Goal: Information Seeking & Learning: Find specific fact

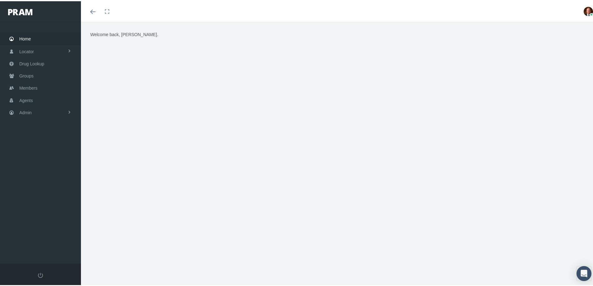
click at [26, 39] on span "Home" at bounding box center [25, 38] width 12 height 12
click at [27, 63] on span "Drug Lookup" at bounding box center [31, 63] width 25 height 12
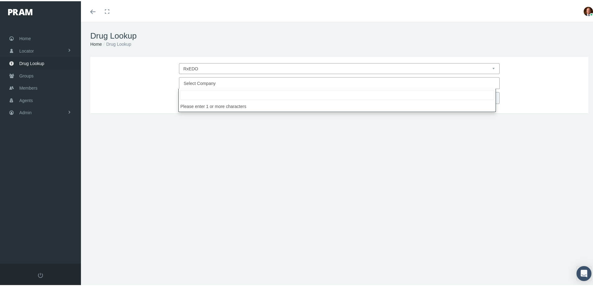
click at [195, 83] on span "Select Company" at bounding box center [200, 82] width 32 height 5
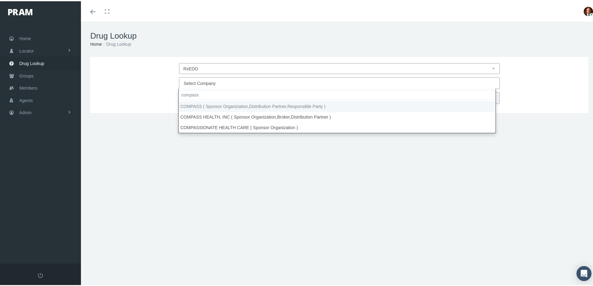
type input "compass"
select select "4759"
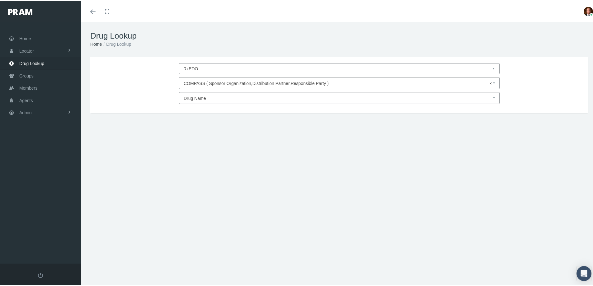
click at [193, 100] on span "Drug Name" at bounding box center [338, 97] width 308 height 8
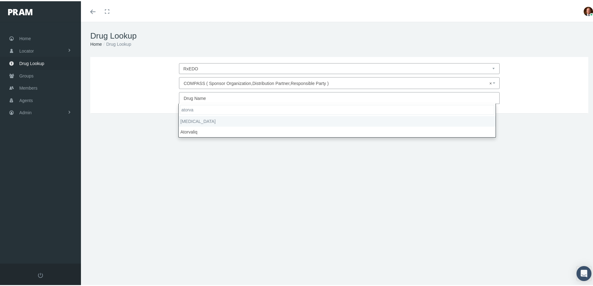
type input "atorva"
select select "Atorvastatin Calcium"
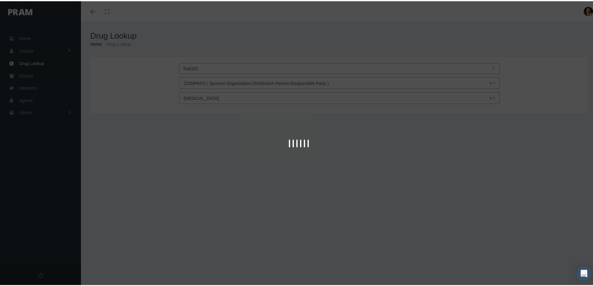
type input "30"
select select "Tablet"
select select "10 MG"
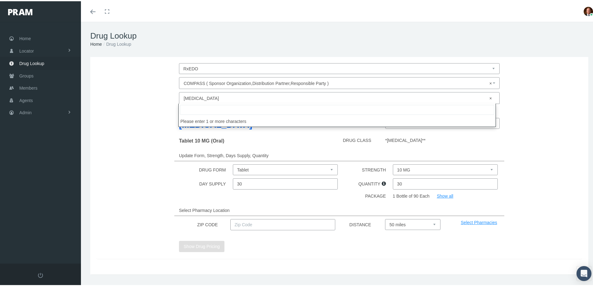
click at [209, 95] on span "× Atorvastatin Calcium" at bounding box center [338, 97] width 308 height 8
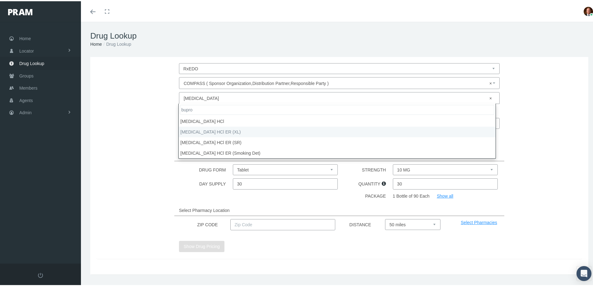
type input "bupro"
select select "buPROPion HCl ER (XL)"
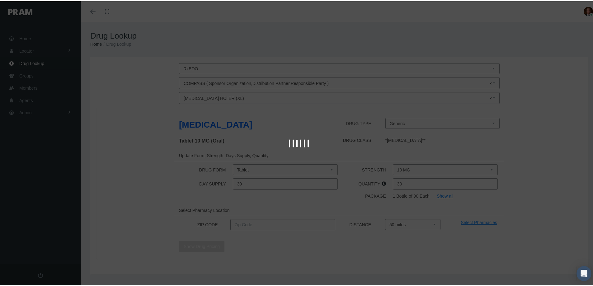
select select "Tablet Extended Release 24 Hour"
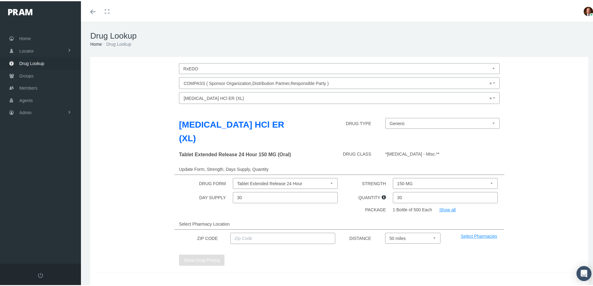
click at [398, 177] on select "150 MG 300 MG 450 MG" at bounding box center [445, 182] width 105 height 11
select select "300 MG"
click at [393, 177] on select "150 MG 300 MG 450 MG" at bounding box center [445, 182] width 105 height 11
click at [298, 232] on input "text" at bounding box center [282, 237] width 105 height 11
type input "92886"
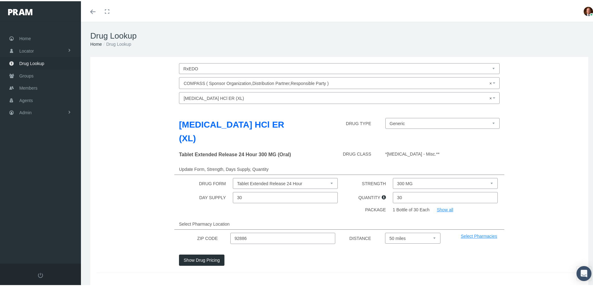
click at [402, 232] on select "Select 5 miles 10 miles 20 miles 30 miles 40 miles 50 miles" at bounding box center [412, 237] width 55 height 11
select select "20"
click at [385, 232] on select "Select 5 miles 10 miles 20 miles 30 miles 40 miles 50 miles" at bounding box center [412, 237] width 55 height 11
click at [203, 253] on button "Show Drug Pricing" at bounding box center [201, 258] width 45 height 11
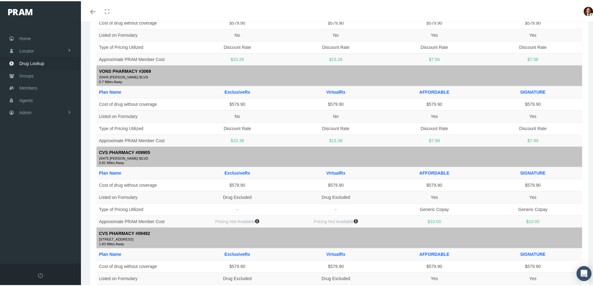
scroll to position [498, 0]
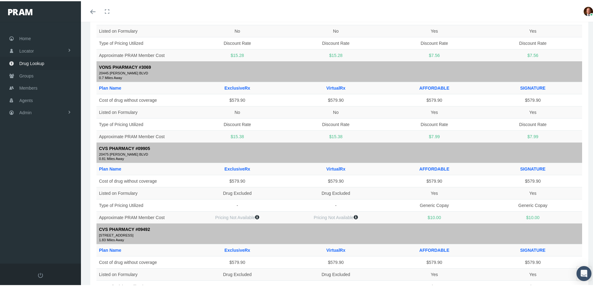
click at [373, 151] on small "20475 [PERSON_NAME] BLVD" at bounding box center [339, 154] width 481 height 6
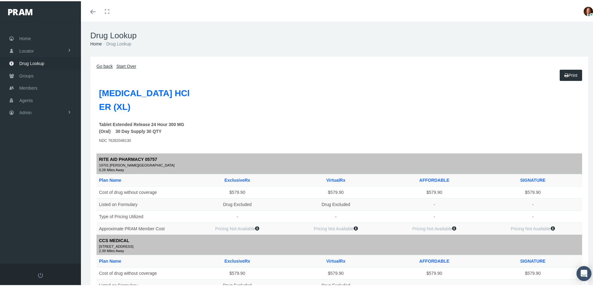
scroll to position [0, 0]
click at [104, 66] on link "Go back" at bounding box center [104, 65] width 16 height 5
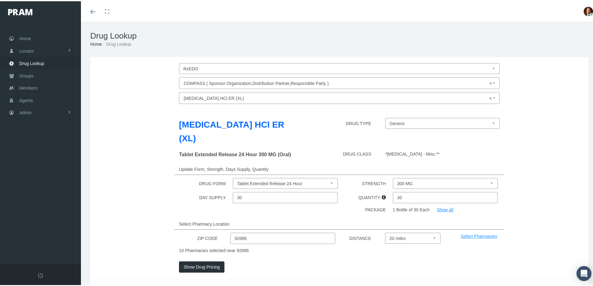
click at [219, 96] on span "× buPROPion HCl ER (XL)" at bounding box center [338, 97] width 308 height 8
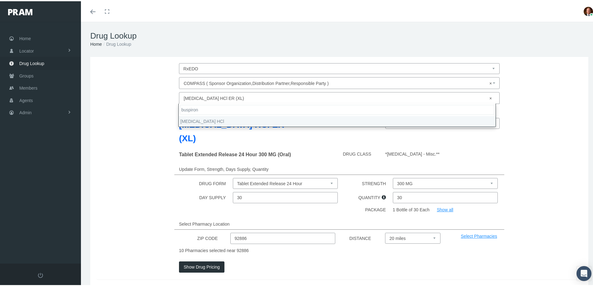
type input "buspiron"
select select "busPIRone HCl"
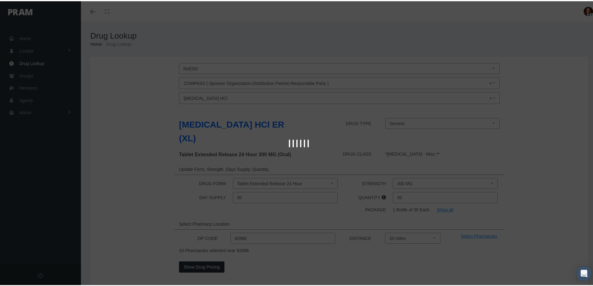
select select "Tablet"
select select "10 MG"
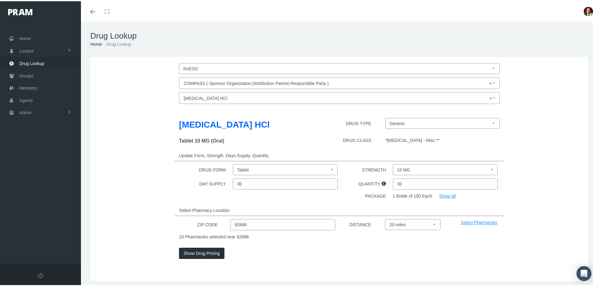
drag, startPoint x: 404, startPoint y: 182, endPoint x: 390, endPoint y: 184, distance: 14.8
click at [393, 184] on input "30" at bounding box center [445, 182] width 105 height 11
type input "60"
click at [407, 167] on select "10 MG 15 MG 30 MG 5 MG 7.5 MG" at bounding box center [445, 168] width 105 height 11
select select "30 MG"
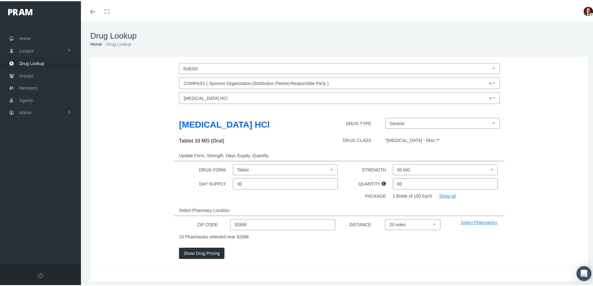
click at [393, 163] on select "10 MG 15 MG 30 MG 5 MG 7.5 MG" at bounding box center [445, 168] width 105 height 11
click at [213, 251] on button "Show Drug Pricing" at bounding box center [201, 251] width 45 height 11
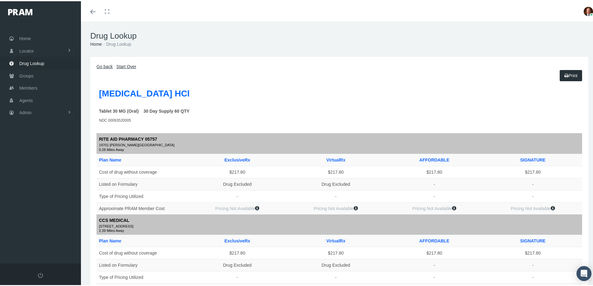
click at [109, 67] on link "Go back" at bounding box center [104, 65] width 16 height 5
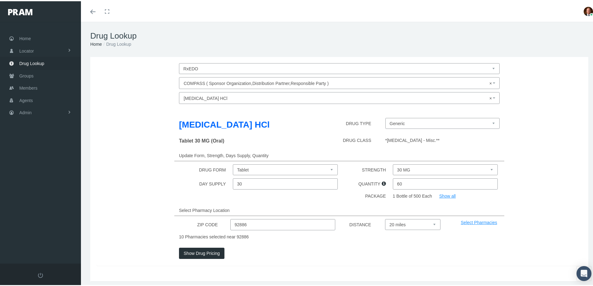
click at [232, 99] on span "× busPIRone HCl" at bounding box center [338, 97] width 308 height 8
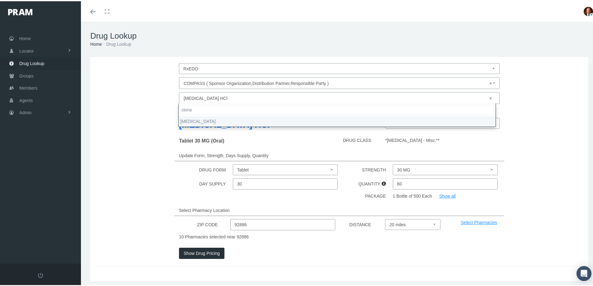
type input "clona"
select select "clonazePAM"
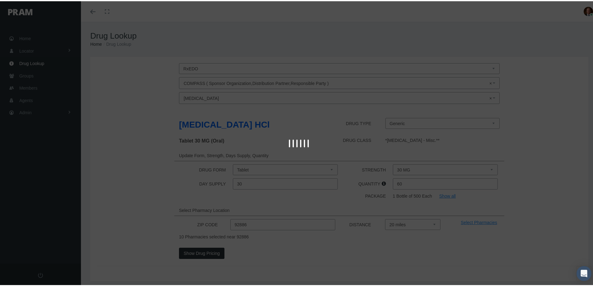
type input "30"
select select "Tablet"
select select "0.5 MG"
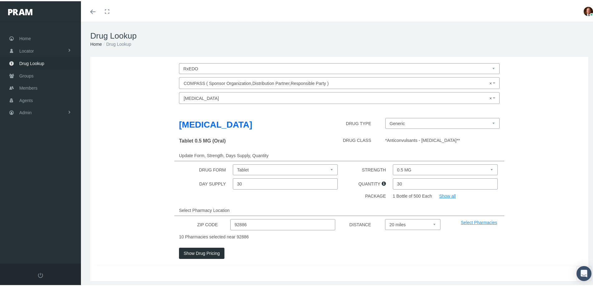
click at [199, 254] on button "Show Drug Pricing" at bounding box center [201, 251] width 45 height 11
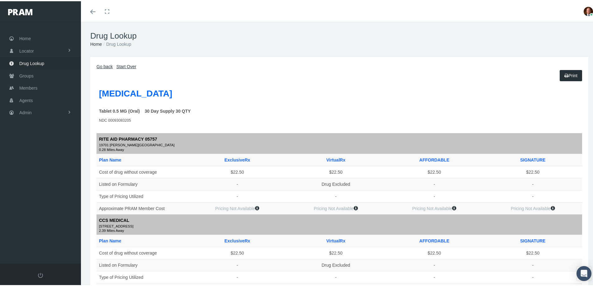
click at [106, 65] on link "Go back" at bounding box center [104, 65] width 16 height 5
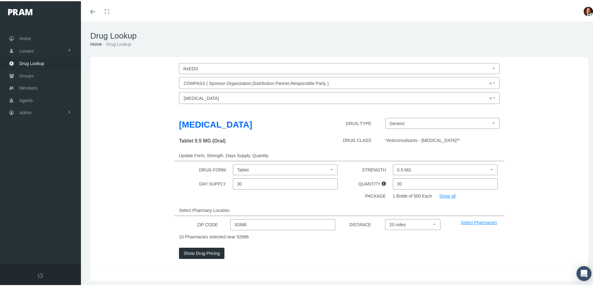
click at [228, 95] on span "× clonazePAM" at bounding box center [338, 97] width 308 height 8
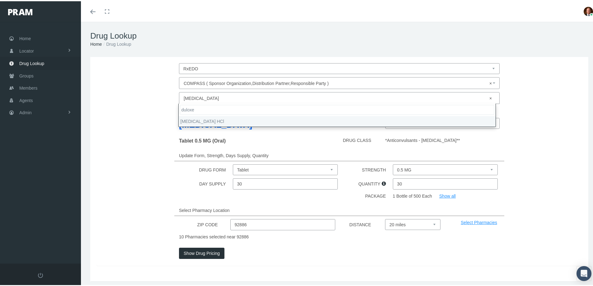
type input "duloxe"
select select "DULoxetine HCl"
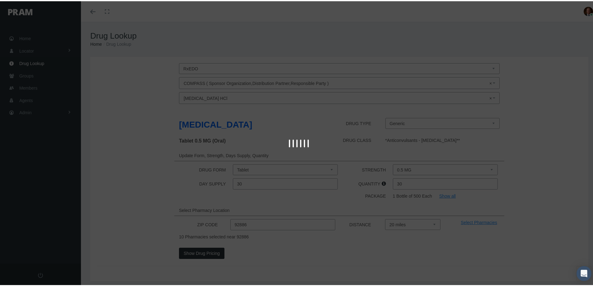
select select "Capsule Delayed Release Particles"
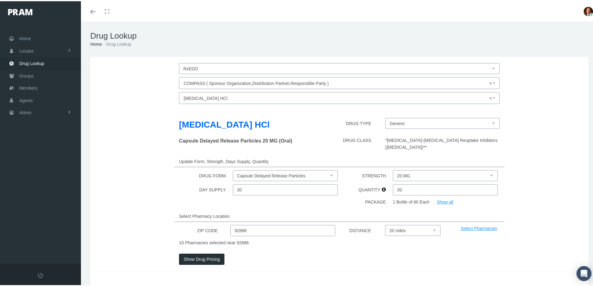
click at [417, 169] on select "20 MG 30 MG 40 MG 60 MG" at bounding box center [445, 174] width 105 height 11
select select "60 MG"
click at [393, 169] on select "20 MG 30 MG 40 MG 60 MG" at bounding box center [445, 174] width 105 height 11
click at [208, 252] on button "Show Drug Pricing" at bounding box center [201, 257] width 45 height 11
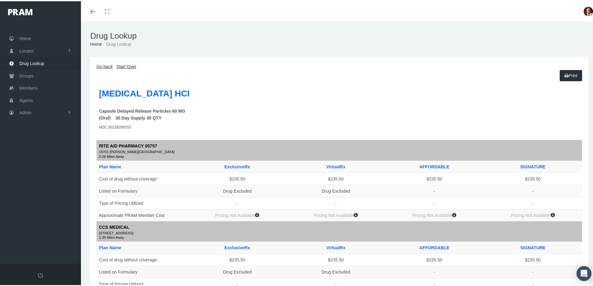
click at [107, 66] on link "Go back" at bounding box center [104, 65] width 16 height 5
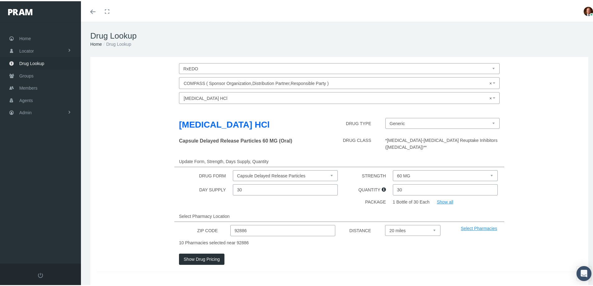
click at [238, 99] on span "× DULoxetine HCl" at bounding box center [338, 97] width 308 height 8
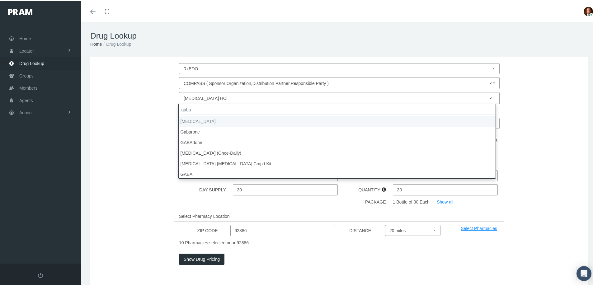
type input "gaba"
select select "Gabapentin"
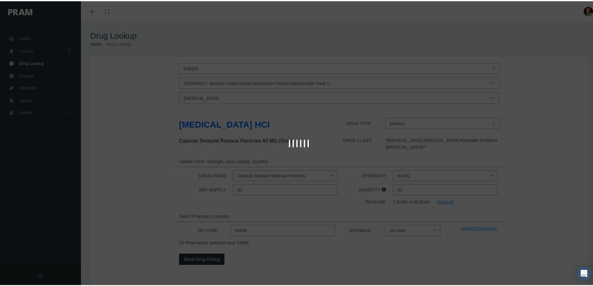
select select "Tablet"
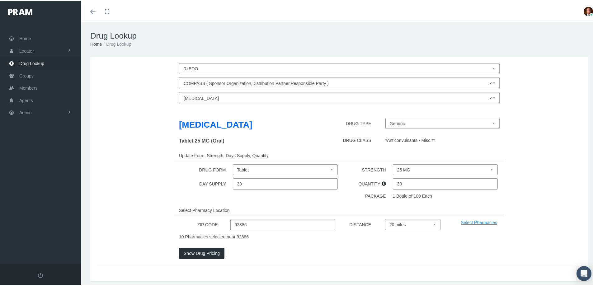
click at [406, 171] on select "25 MG 50 MG 600 MG 800 MG" at bounding box center [445, 168] width 105 height 11
select select "800 MG"
click at [393, 163] on select "25 MG 50 MG 600 MG 800 MG" at bounding box center [445, 168] width 105 height 11
drag, startPoint x: 399, startPoint y: 183, endPoint x: 393, endPoint y: 183, distance: 6.5
click at [393, 183] on input "30" at bounding box center [445, 182] width 105 height 11
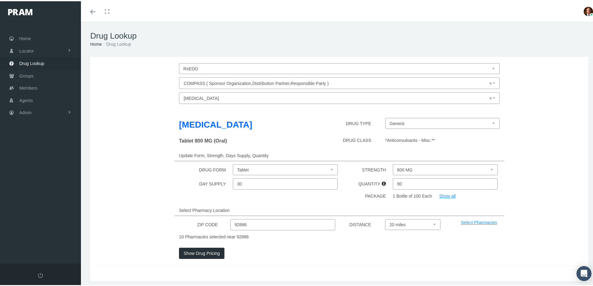
type input "90"
click at [355, 205] on div "Select Pharmacy Location" at bounding box center [339, 209] width 330 height 11
click at [204, 253] on button "Show Drug Pricing" at bounding box center [201, 251] width 45 height 11
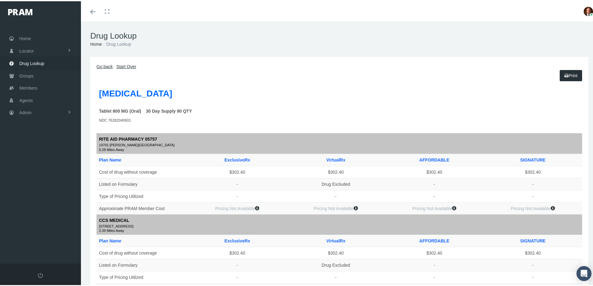
click at [105, 66] on link "Go back" at bounding box center [104, 65] width 16 height 5
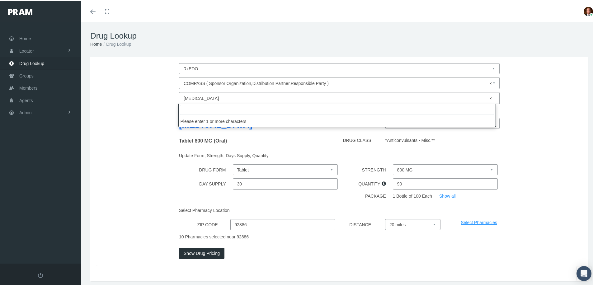
click at [218, 98] on span "× Gabapentin" at bounding box center [338, 97] width 308 height 8
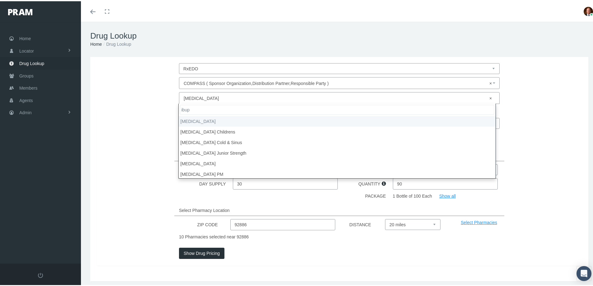
type input "ibup"
select select "Ibuprofen"
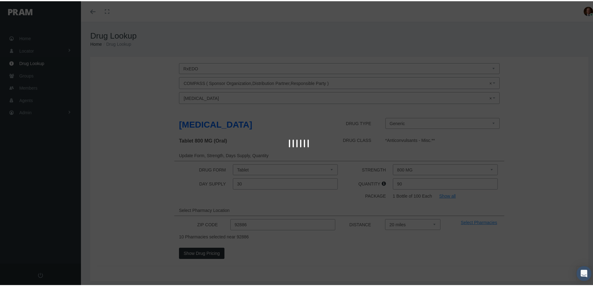
type input "30"
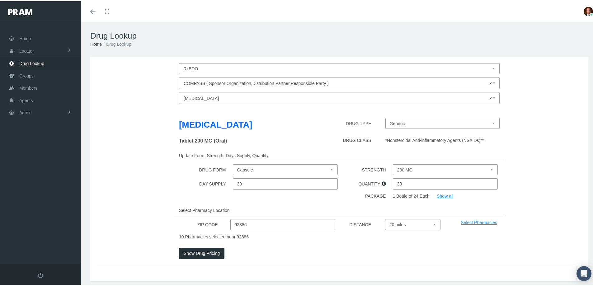
click at [401, 169] on select "200 MG 300 MG 400 MG 600 MG 800 MG" at bounding box center [445, 168] width 105 height 11
select select "800 MG"
click at [393, 163] on select "200 MG 300 MG 400 MG 600 MG 800 MG" at bounding box center [445, 168] width 105 height 11
click at [212, 251] on button "Show Drug Pricing" at bounding box center [201, 251] width 45 height 11
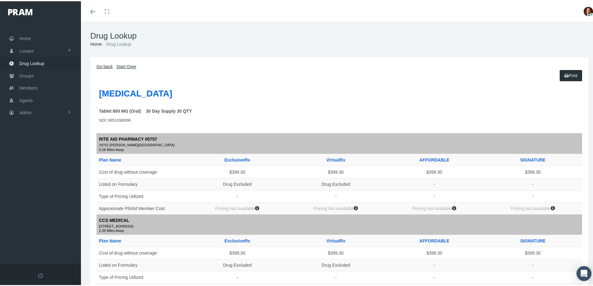
click at [109, 66] on link "Go back" at bounding box center [104, 65] width 16 height 5
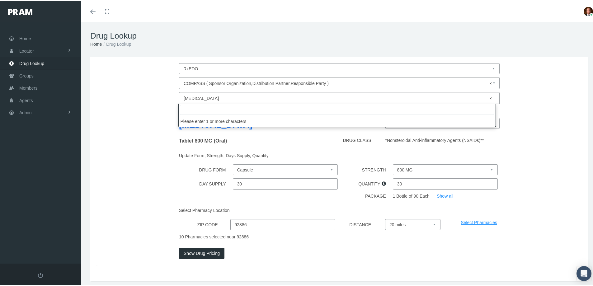
click at [223, 98] on span "× Ibuprofen" at bounding box center [338, 97] width 308 height 8
type input "oxycon"
select select "OxyCONTIN"
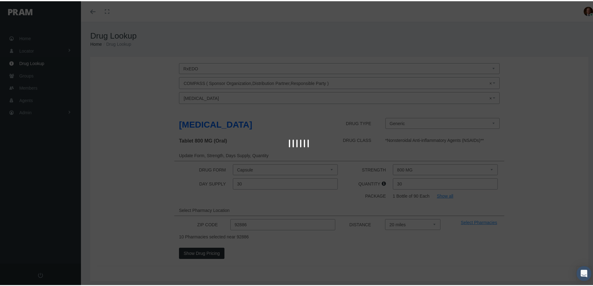
select select "Tablet ER 12 Hour Abuse-Deterrent"
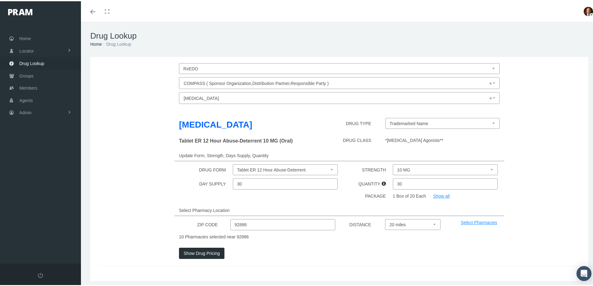
click at [405, 174] on select "10 MG 15 MG 20 MG 30 MG 40 MG 60 MG 80 MG" at bounding box center [445, 168] width 105 height 11
select select "20 MG"
click at [393, 171] on select "10 MG 15 MG 20 MG 30 MG 40 MG 60 MG 80 MG" at bounding box center [445, 168] width 105 height 11
drag, startPoint x: 401, startPoint y: 188, endPoint x: 394, endPoint y: 192, distance: 7.6
click at [394, 188] on input "30" at bounding box center [445, 182] width 105 height 11
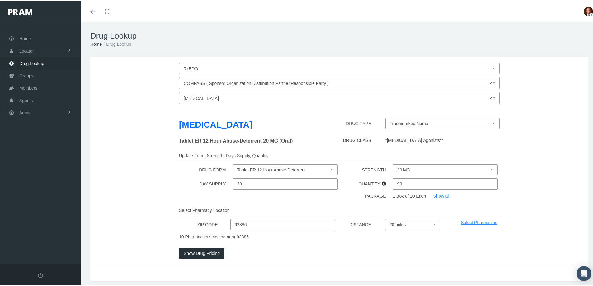
click at [363, 211] on div "OxyCONTIN DRUG TYPE Trademarked Name Tablet ER 12 Hour Abuse-Deterrent 20 MG (O…" at bounding box center [339, 185] width 486 height 159
click at [207, 258] on button "Show Drug Pricing" at bounding box center [201, 251] width 45 height 11
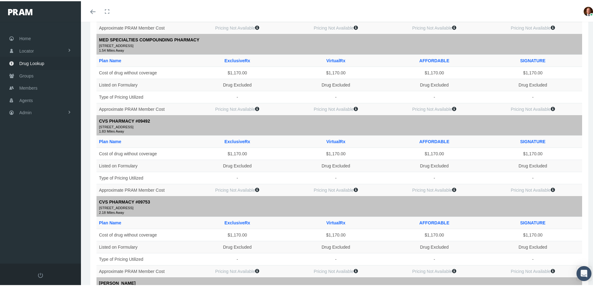
scroll to position [8, 0]
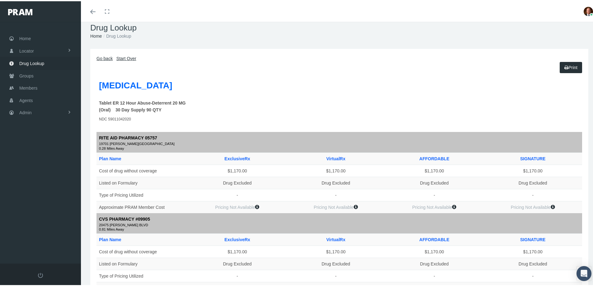
click at [106, 58] on link "Go back" at bounding box center [104, 57] width 16 height 5
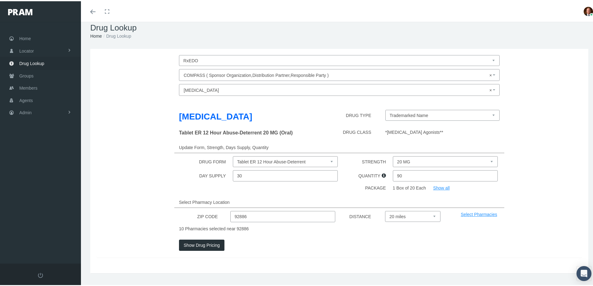
drag, startPoint x: 404, startPoint y: 183, endPoint x: 386, endPoint y: 186, distance: 18.0
click at [386, 180] on div "DAY SUPPLY 30 QUANTITY 90" at bounding box center [339, 174] width 495 height 11
type input "30"
click at [367, 204] on div "Select Pharmacy Location" at bounding box center [339, 200] width 330 height 11
click at [203, 250] on button "Show Drug Pricing" at bounding box center [201, 243] width 45 height 11
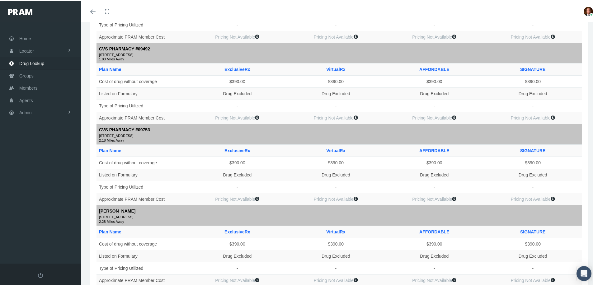
scroll to position [0, 0]
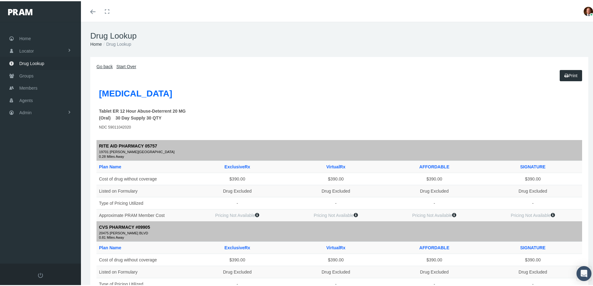
click at [98, 66] on link "Go back" at bounding box center [104, 65] width 16 height 5
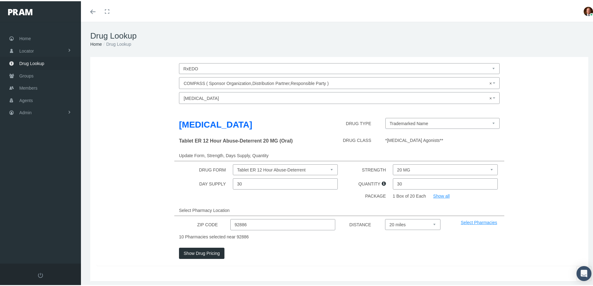
click at [259, 174] on select "Tablet ER 12 Hour Abuse-Deterrent" at bounding box center [285, 168] width 105 height 11
click at [275, 174] on select "Tablet ER 12 Hour Abuse-Deterrent" at bounding box center [285, 168] width 105 height 11
click at [403, 122] on select "Trademarked Name" at bounding box center [442, 122] width 115 height 11
click at [212, 96] on span "× OxyCONTIN" at bounding box center [338, 97] width 308 height 8
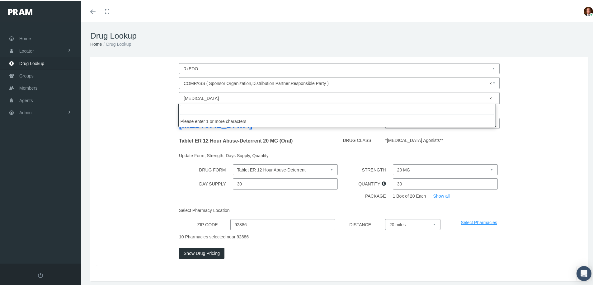
click at [213, 107] on input "search" at bounding box center [337, 109] width 314 height 10
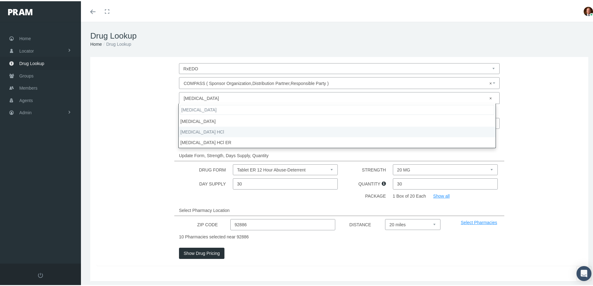
type input "oxycodone"
select select "oxyCODONE HCl"
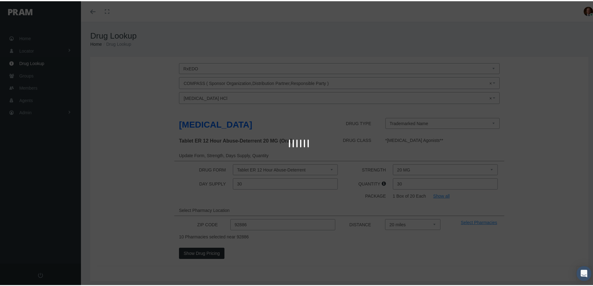
select select "Tablet"
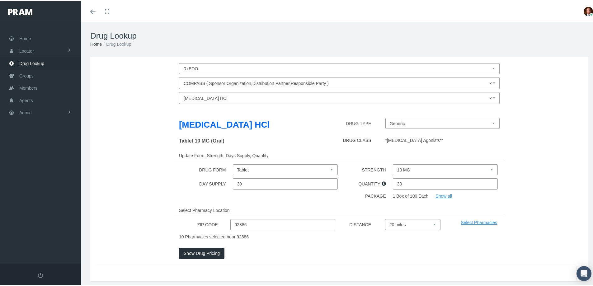
click at [268, 169] on select "Capsule Concentrate Powder Solution Tablet Tablet Abuse-Deterrent" at bounding box center [285, 168] width 105 height 11
click at [415, 168] on select "10 MG 15 MG 20 MG 30 MG 5 MG" at bounding box center [445, 168] width 105 height 11
select select "20 MG"
click at [393, 163] on select "10 MG 15 MG 20 MG 30 MG 5 MG" at bounding box center [445, 168] width 105 height 11
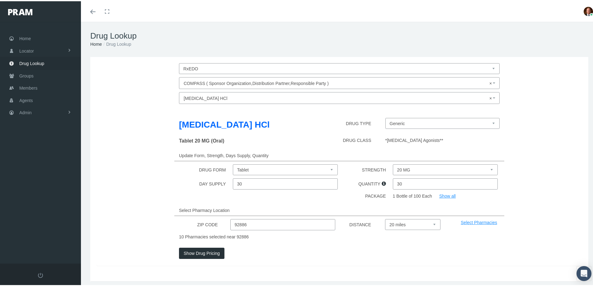
click at [201, 252] on button "Show Drug Pricing" at bounding box center [201, 251] width 45 height 11
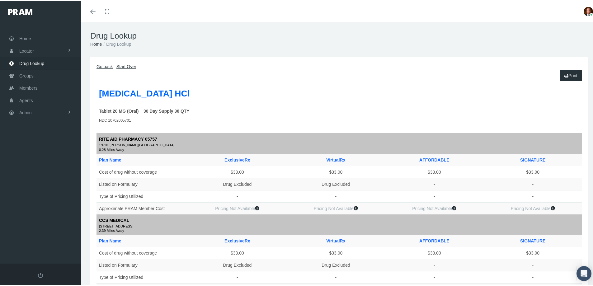
click at [102, 67] on link "Go back" at bounding box center [104, 65] width 16 height 5
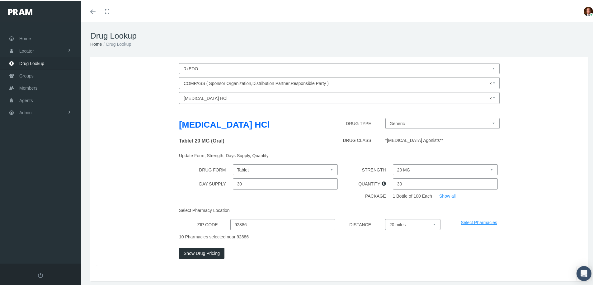
click at [215, 98] on span "× oxyCODONE HCl" at bounding box center [338, 97] width 308 height 8
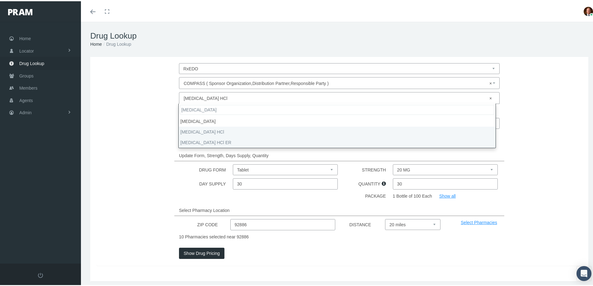
type input "oxycodone"
select select "oxyCODONE HCl ER"
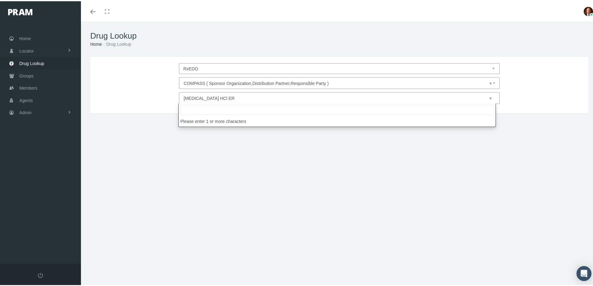
click at [196, 95] on span "× oxyCODONE HCl ER" at bounding box center [338, 97] width 308 height 8
click at [210, 108] on input "search" at bounding box center [337, 109] width 314 height 10
type input "trazod"
select select "traZODone HCl"
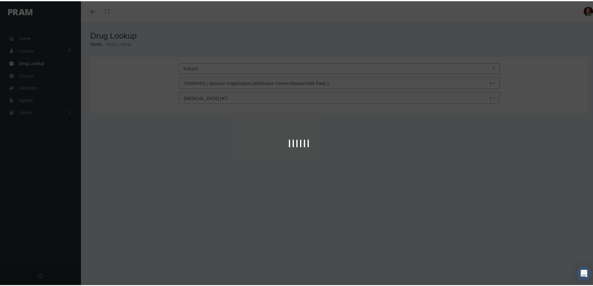
type input "30"
select select "100 MG"
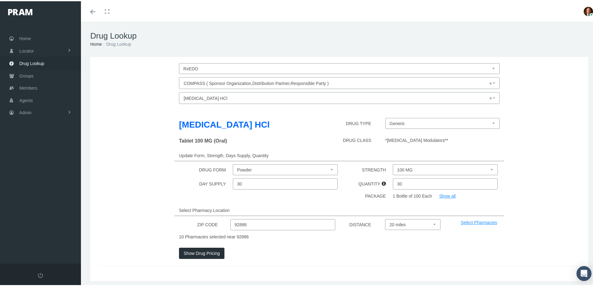
click at [211, 254] on button "Show Drug Pricing" at bounding box center [201, 251] width 45 height 11
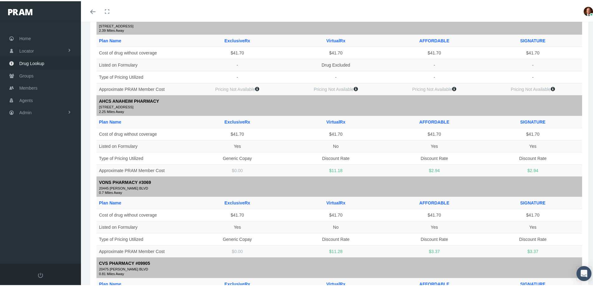
scroll to position [218, 0]
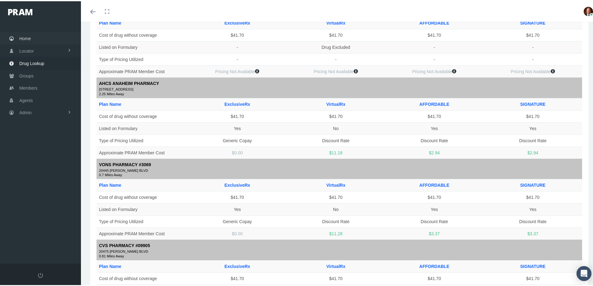
click at [26, 37] on span "Home" at bounding box center [25, 37] width 12 height 12
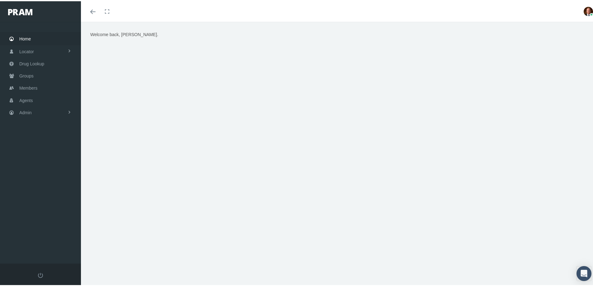
click at [259, 154] on div "Welcome back, Bradley." at bounding box center [339, 108] width 507 height 156
click at [34, 62] on span "Drug Lookup" at bounding box center [31, 63] width 25 height 12
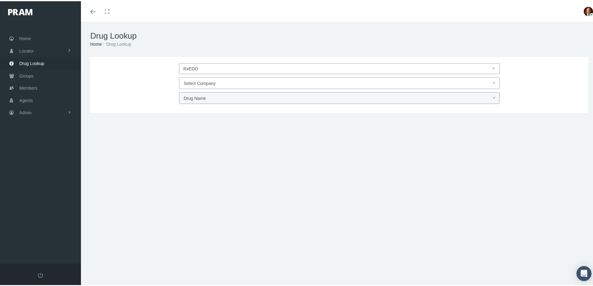
click at [204, 81] on span "Select Company" at bounding box center [200, 82] width 32 height 5
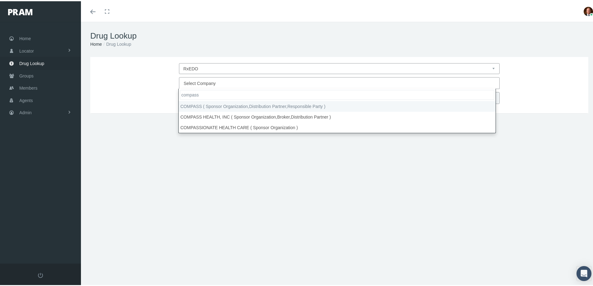
type input "compass"
select select "4759"
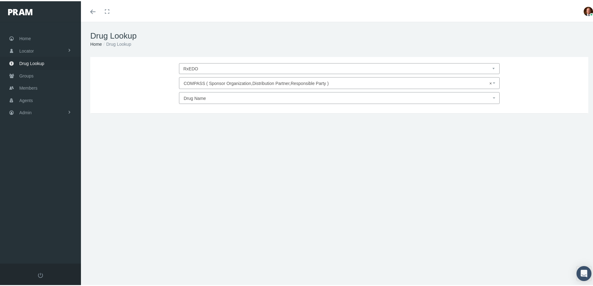
click at [206, 98] on span "Drug Name" at bounding box center [338, 97] width 308 height 8
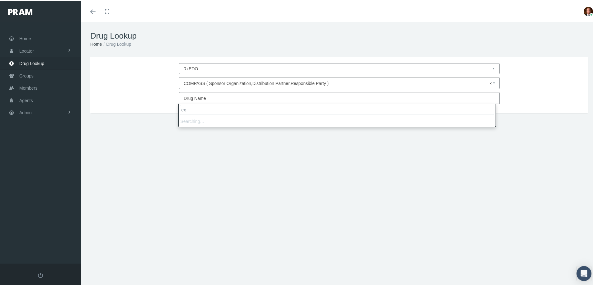
type input "e"
type input "xtam"
select select "[MEDICAL_DATA]"
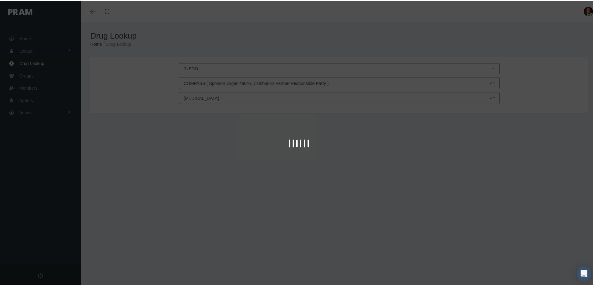
type input "30"
select select "Capsule ER 12 Hour [PERSON_NAME]"
select select "13.5 MG"
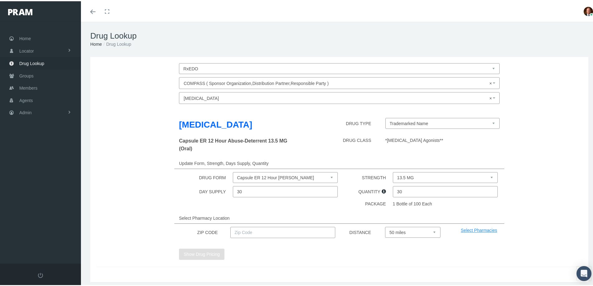
click at [284, 231] on input "text" at bounding box center [282, 231] width 105 height 11
type input "92886"
click at [215, 250] on button "Show Drug Pricing" at bounding box center [201, 252] width 45 height 11
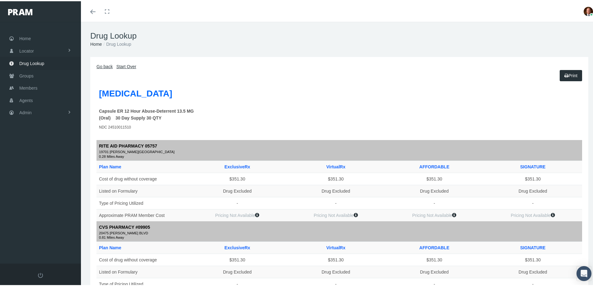
click at [103, 63] on link "Go back" at bounding box center [104, 65] width 16 height 5
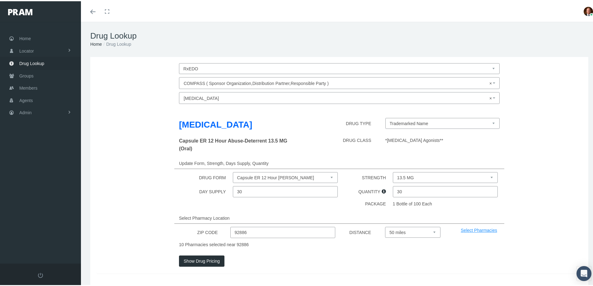
drag, startPoint x: 403, startPoint y: 189, endPoint x: 390, endPoint y: 194, distance: 14.0
click at [393, 194] on input "30" at bounding box center [445, 190] width 105 height 11
type input "90"
click at [336, 212] on div "Select Pharmacy Location" at bounding box center [339, 216] width 330 height 11
click at [201, 261] on button "Show Drug Pricing" at bounding box center [201, 259] width 45 height 11
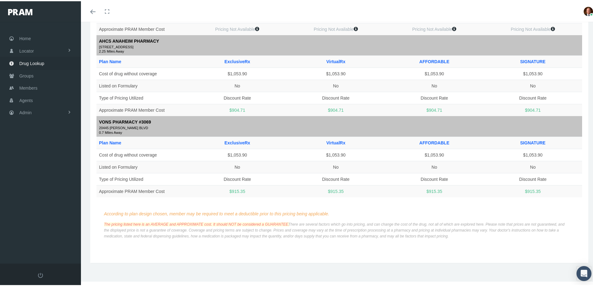
scroll to position [755, 0]
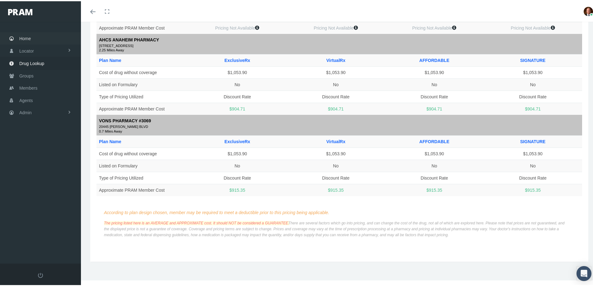
click at [28, 39] on span "Home" at bounding box center [25, 37] width 12 height 12
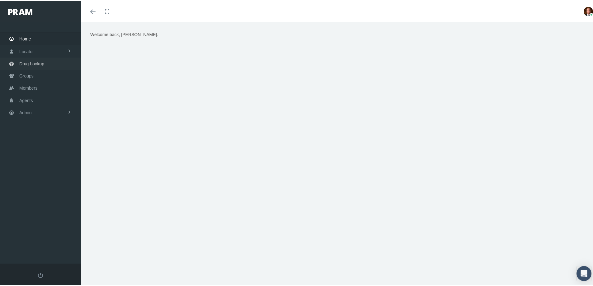
click at [31, 64] on span "Drug Lookup" at bounding box center [31, 63] width 25 height 12
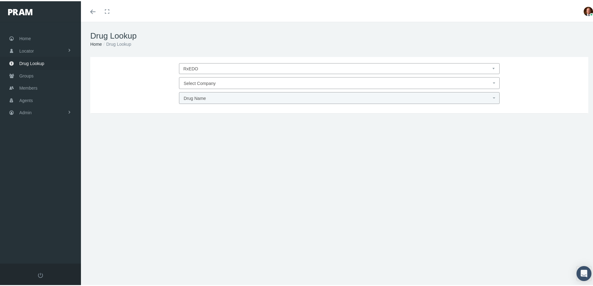
click at [200, 81] on span "Select Company" at bounding box center [200, 82] width 32 height 5
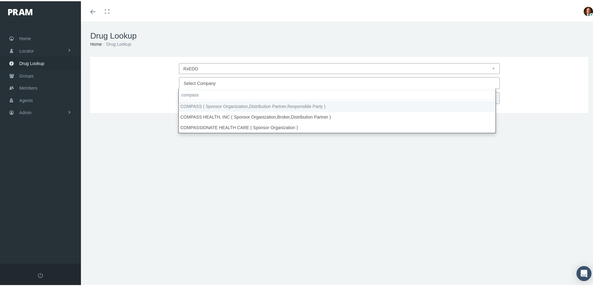
type input "compass"
select select "4759"
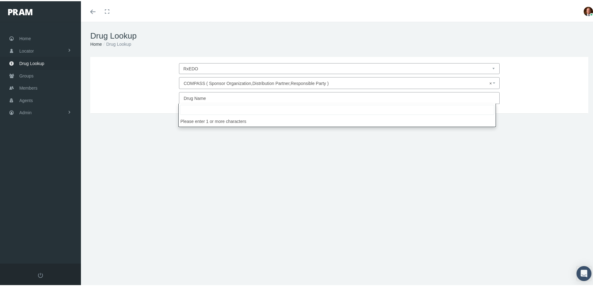
click at [202, 98] on span "Drug Name" at bounding box center [195, 97] width 22 height 5
type input "xtamp"
select select "[MEDICAL_DATA]"
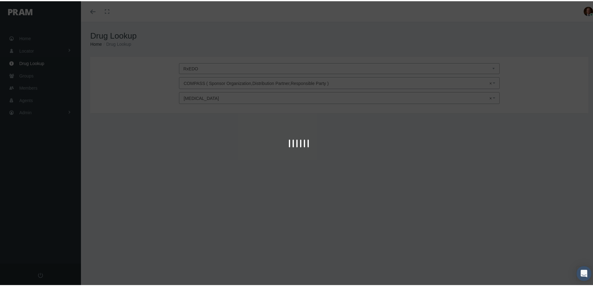
type input "30"
select select "Capsule ER 12 Hour [PERSON_NAME]"
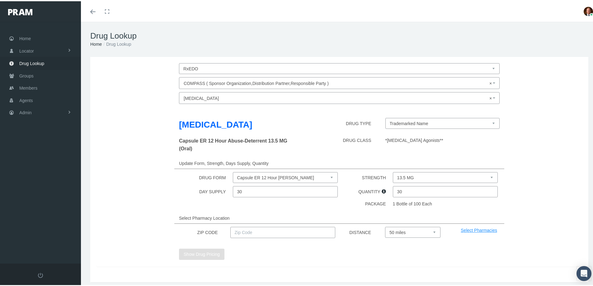
click at [404, 173] on select "13.5 MG 18 MG 27 MG 36 MG 9 MG" at bounding box center [445, 176] width 105 height 11
select select "9 MG"
click at [393, 171] on select "13.5 MG 18 MG 27 MG 36 MG 9 MG" at bounding box center [445, 176] width 105 height 11
drag, startPoint x: 402, startPoint y: 191, endPoint x: 395, endPoint y: 192, distance: 6.6
click at [395, 192] on input "30" at bounding box center [445, 190] width 105 height 11
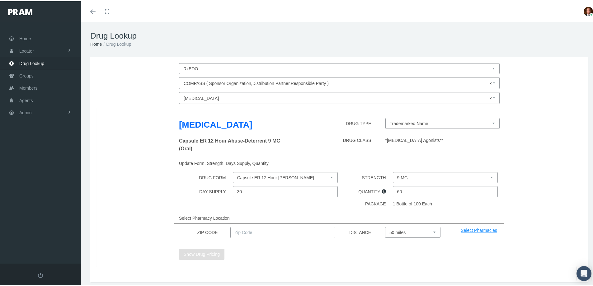
type input "60"
click at [356, 207] on div "PACKAGE" at bounding box center [365, 203] width 53 height 9
click at [280, 230] on input "text" at bounding box center [282, 231] width 105 height 11
type input "92886"
click at [202, 252] on button "Show Drug Pricing" at bounding box center [201, 252] width 45 height 11
